Goal: Task Accomplishment & Management: Use online tool/utility

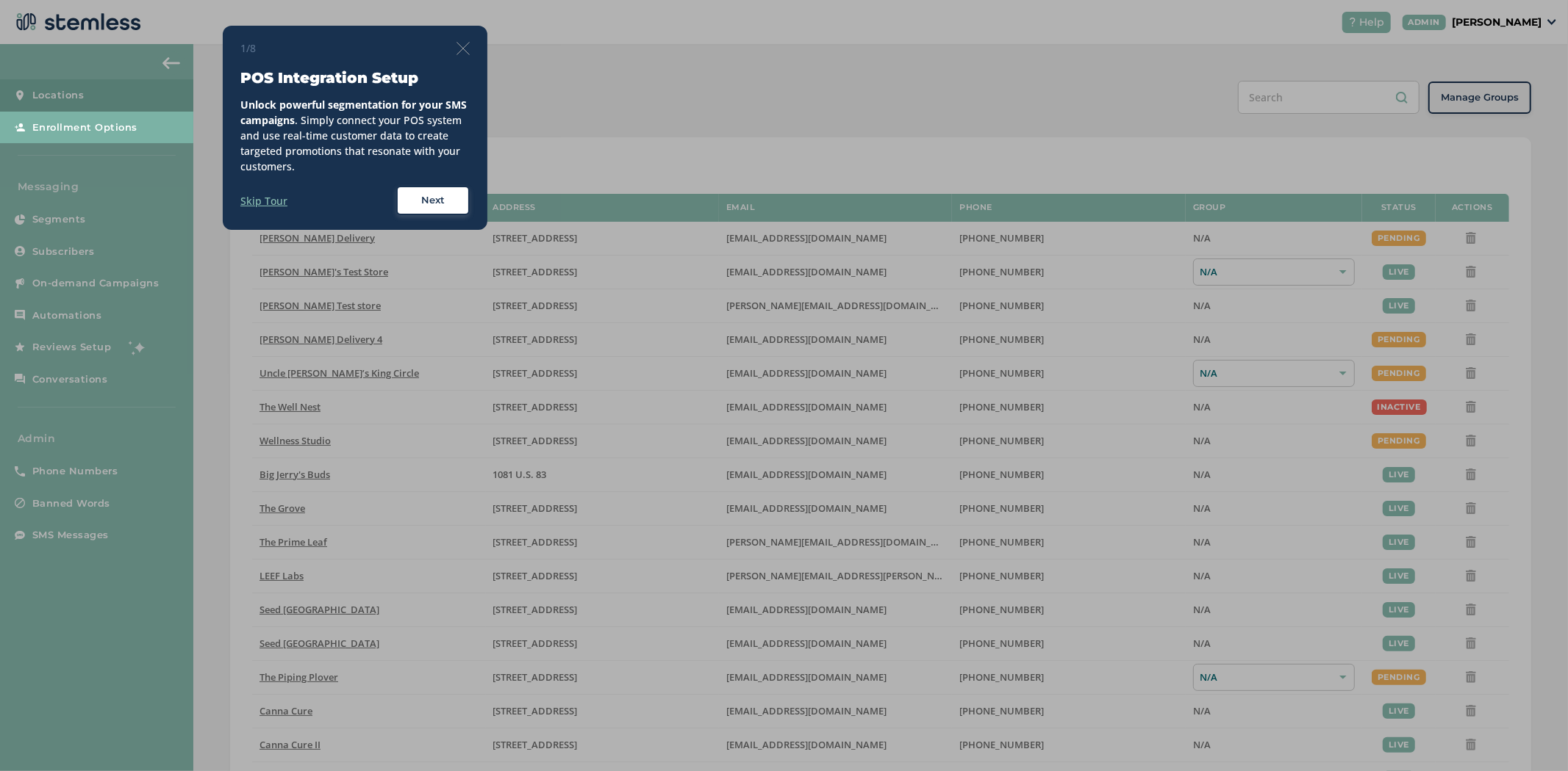
click at [467, 43] on img at bounding box center [462, 48] width 13 height 13
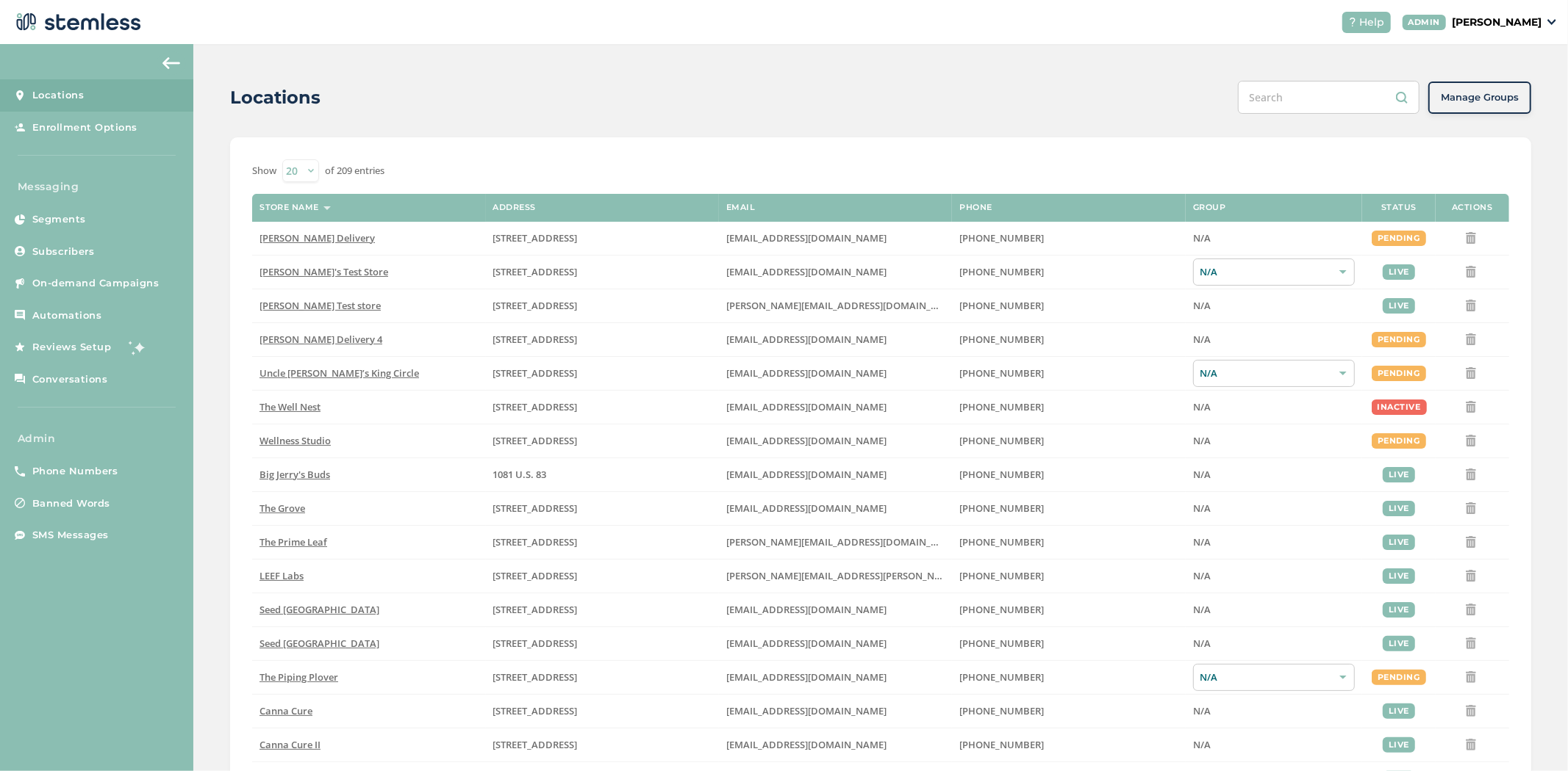
click at [1526, 22] on p "[PERSON_NAME]" at bounding box center [1496, 23] width 89 height 16
click at [1496, 101] on span "Impersonate" at bounding box center [1503, 106] width 72 height 15
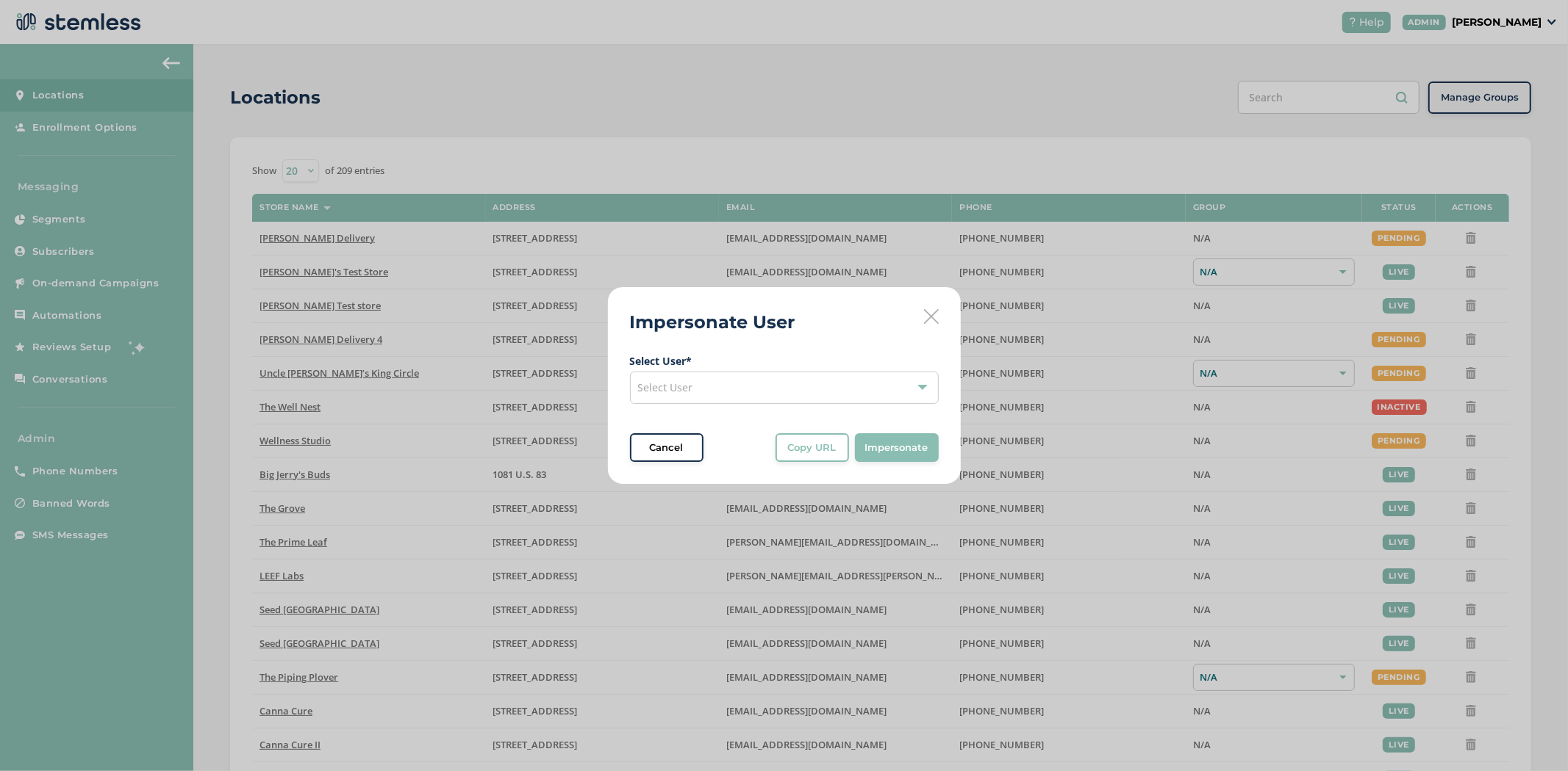
click at [681, 383] on span "Select User" at bounding box center [665, 388] width 55 height 14
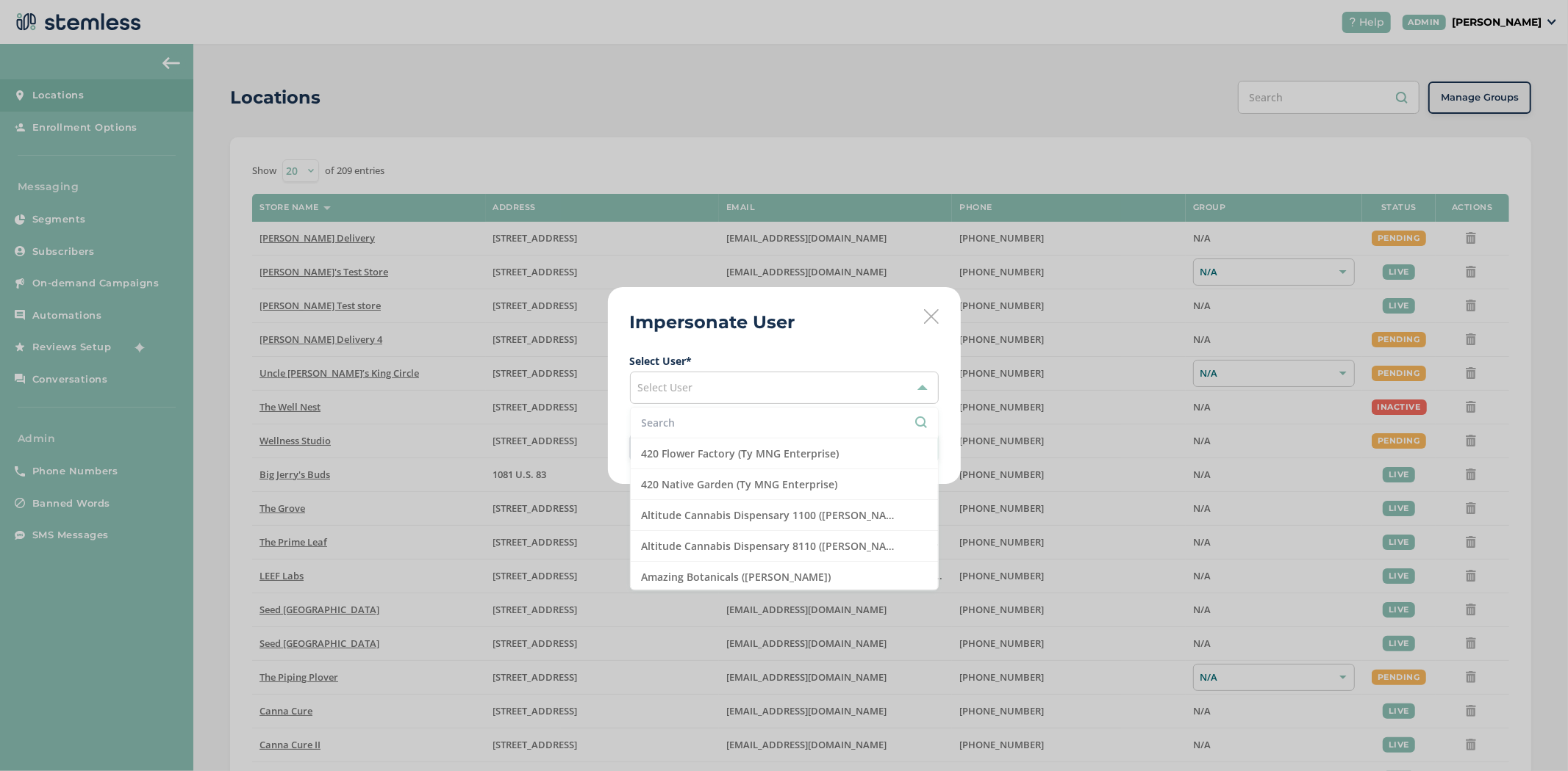
click at [677, 429] on input "text" at bounding box center [784, 423] width 285 height 16
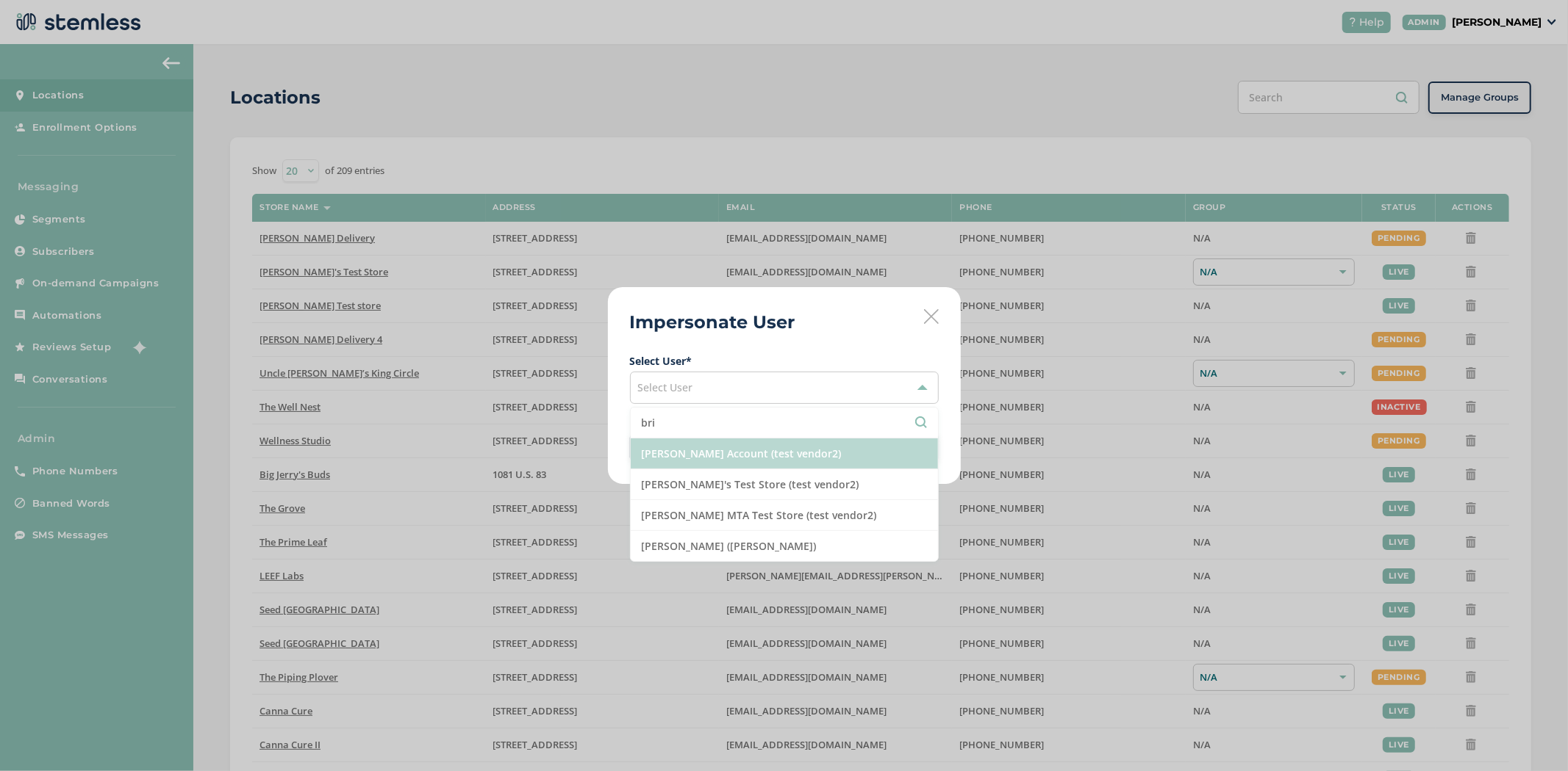
type input "bri"
click at [708, 454] on li "[PERSON_NAME] Account (test vendor2)" at bounding box center [784, 453] width 307 height 31
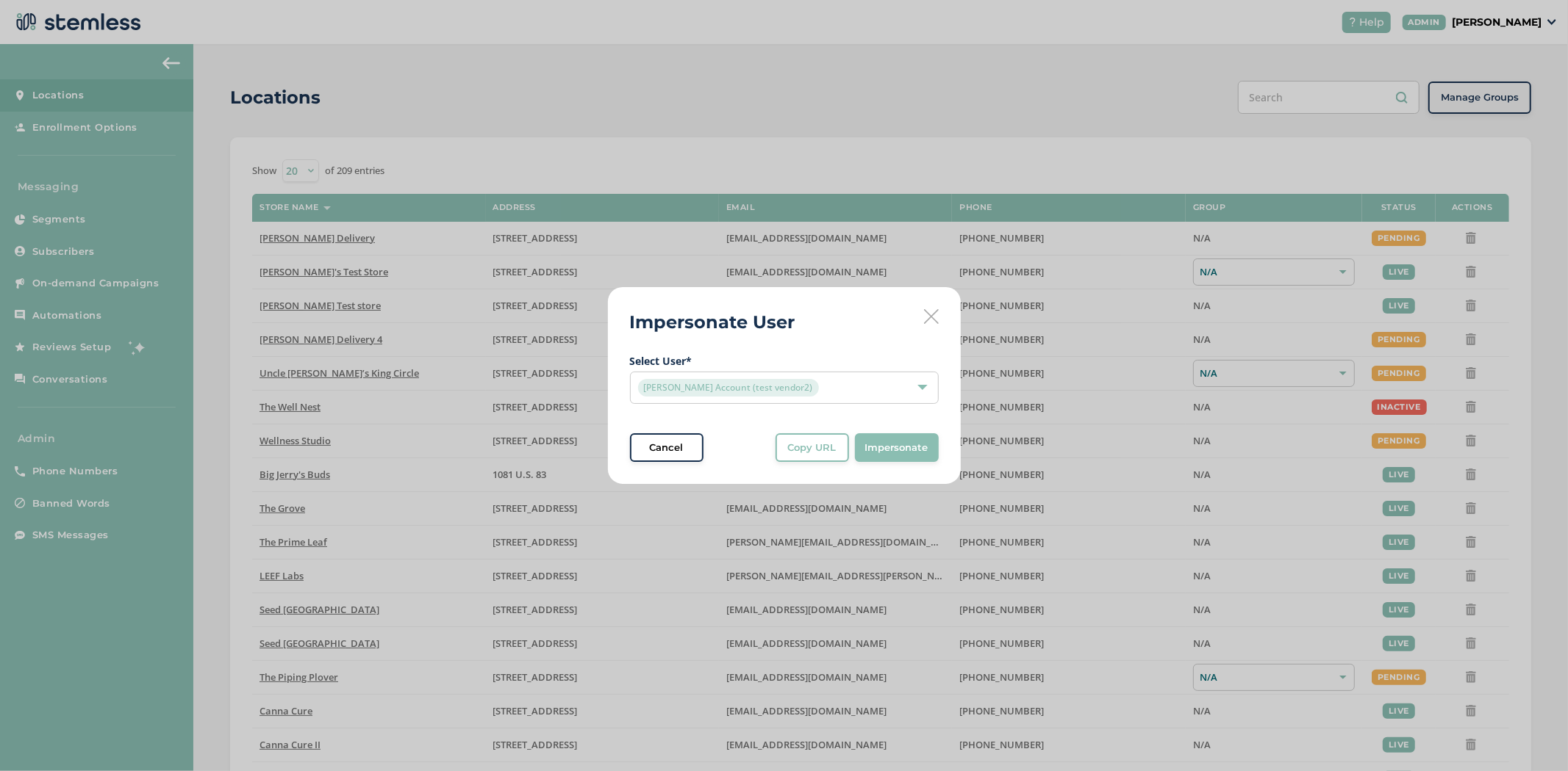
click at [893, 443] on span "Impersonate" at bounding box center [897, 448] width 63 height 15
